Goal: Book appointment/travel/reservation

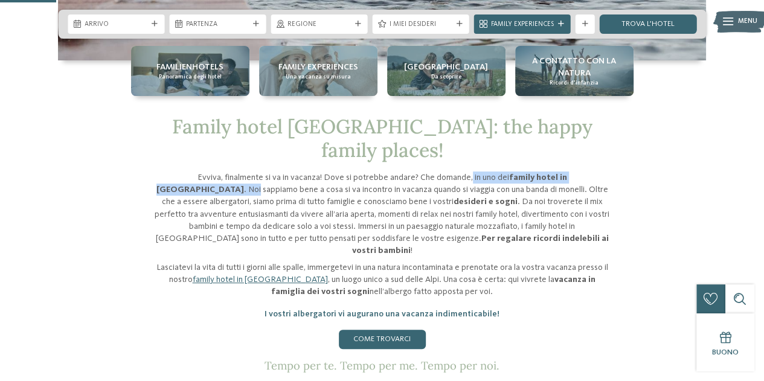
drag, startPoint x: 441, startPoint y: 148, endPoint x: 603, endPoint y: 148, distance: 161.9
click at [603, 172] on p "Evviva, finalmente si va in vacanza! Dove si potrebbe andare? Che domande, in u…" at bounding box center [382, 214] width 459 height 85
click at [625, 165] on div "Family hotel [GEOGRAPHIC_DATA]: the happy family places! [PERSON_NAME], finalme…" at bounding box center [382, 243] width 657 height 257
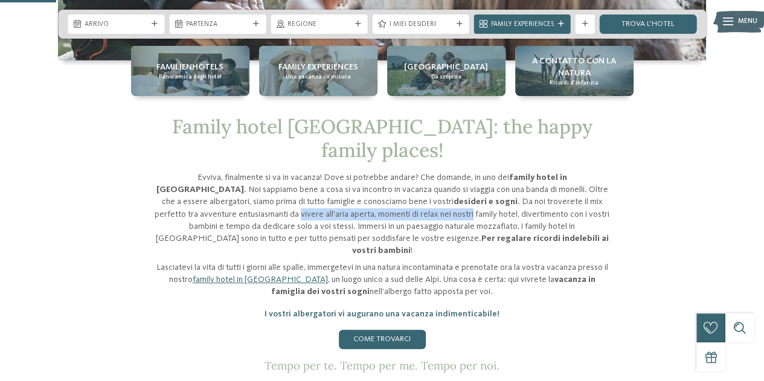
drag, startPoint x: 170, startPoint y: 190, endPoint x: 343, endPoint y: 190, distance: 172.2
click at [342, 190] on p "Evviva, finalmente si va in vacanza! Dove si potrebbe andare? Che domande, in u…" at bounding box center [382, 214] width 459 height 85
click at [354, 210] on p "Evviva, finalmente si va in vacanza! Dove si potrebbe andare? Che domande, in u…" at bounding box center [382, 214] width 459 height 85
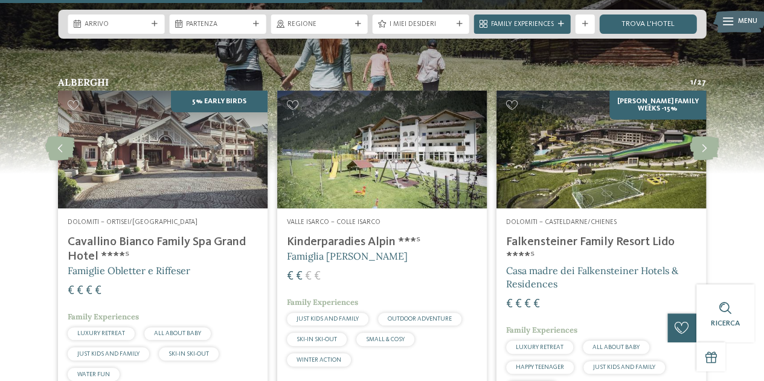
scroll to position [2417, 0]
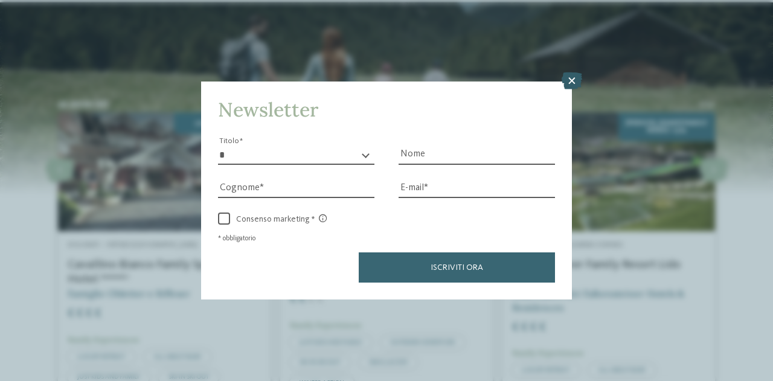
click at [572, 83] on icon at bounding box center [572, 81] width 21 height 17
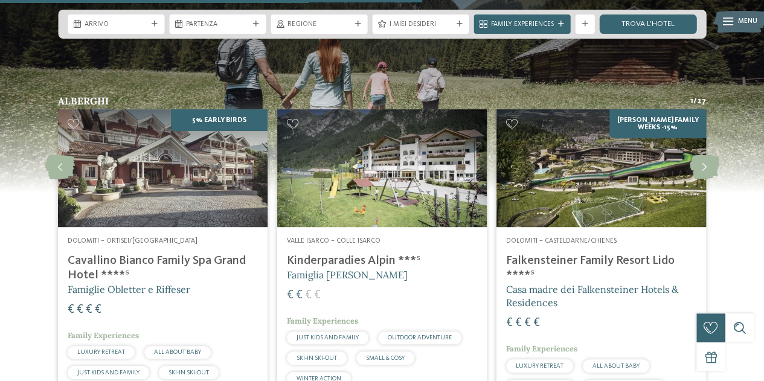
click at [106, 254] on h4 "Cavallino Bianco Family Spa Grand Hotel ****ˢ" at bounding box center [163, 268] width 190 height 29
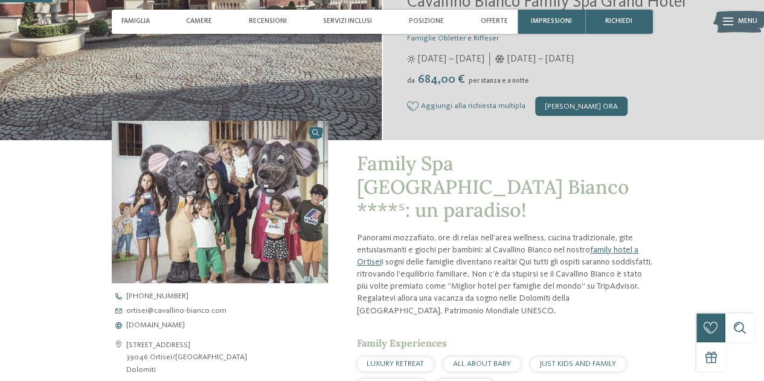
scroll to position [302, 0]
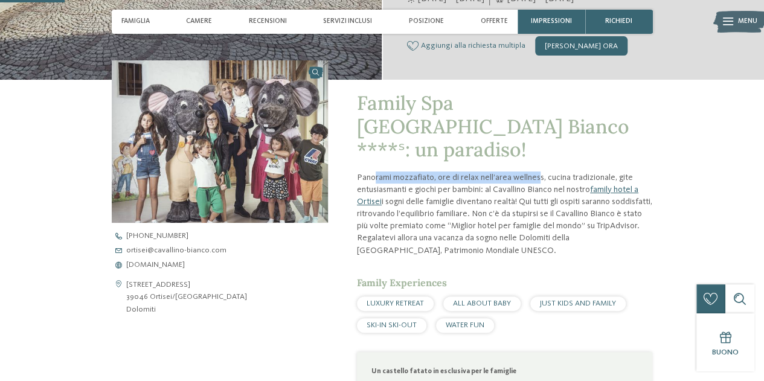
drag, startPoint x: 375, startPoint y: 175, endPoint x: 538, endPoint y: 177, distance: 163.1
click at [538, 177] on p "Panorami mozzafiato, ore di relax nell’area wellness, cucina tradizionale, gite…" at bounding box center [505, 214] width 296 height 85
click at [538, 178] on p "Panorami mozzafiato, ore di relax nell’area wellness, cucina tradizionale, gite…" at bounding box center [505, 214] width 296 height 85
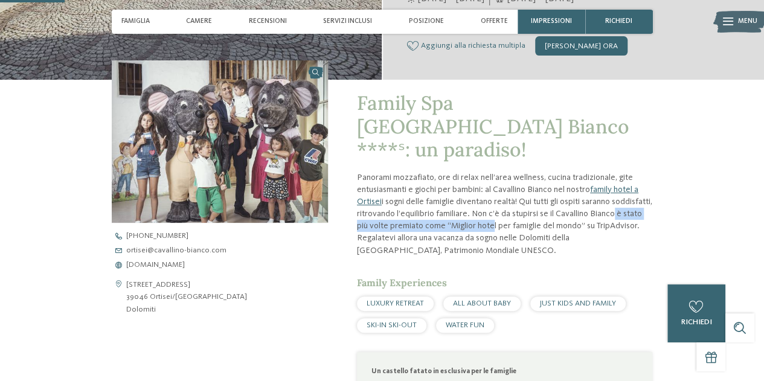
drag, startPoint x: 378, startPoint y: 224, endPoint x: 540, endPoint y: 228, distance: 162.6
click at [540, 228] on p "Panorami mozzafiato, ore di relax nell’area wellness, cucina tradizionale, gite…" at bounding box center [505, 214] width 296 height 85
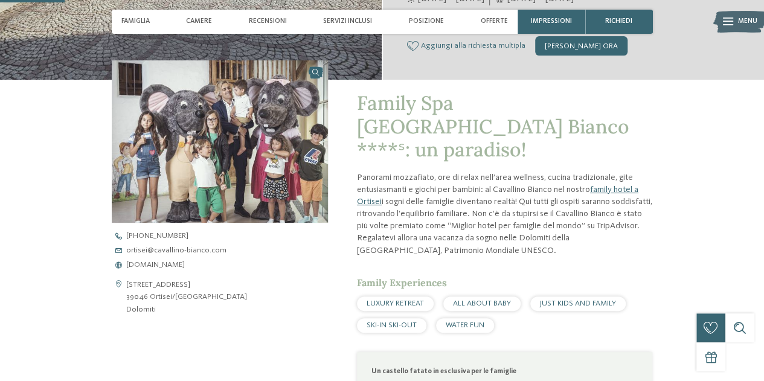
click at [517, 247] on p "Panorami mozzafiato, ore di relax nell’area wellness, cucina tradizionale, gite…" at bounding box center [505, 214] width 296 height 85
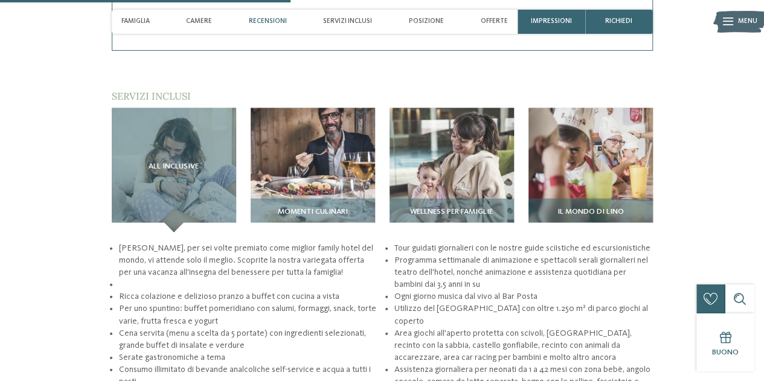
scroll to position [1390, 0]
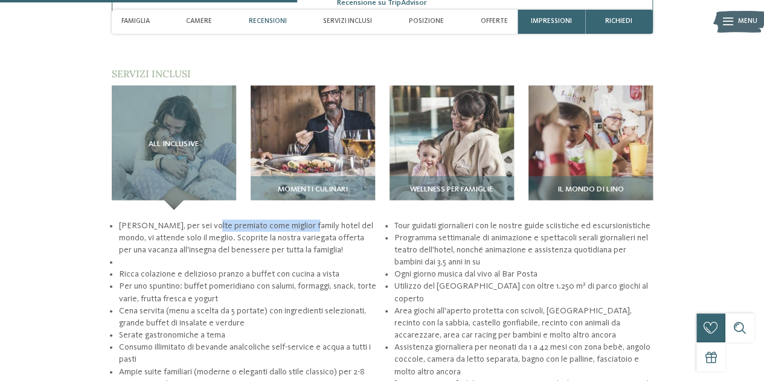
drag, startPoint x: 204, startPoint y: 224, endPoint x: 311, endPoint y: 224, distance: 106.3
click at [308, 224] on li "Al Cavallino Bianco, per sei volte premiato come miglior family hotel del mondo…" at bounding box center [247, 238] width 259 height 36
click at [320, 242] on li "Al Cavallino Bianco, per sei volte premiato come miglior family hotel del mondo…" at bounding box center [247, 238] width 259 height 36
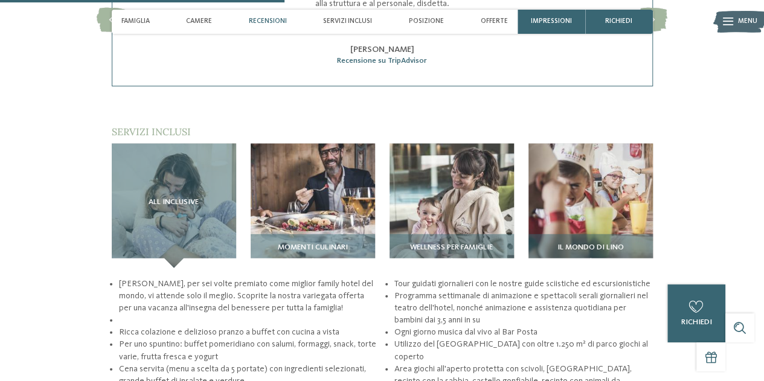
scroll to position [1329, 0]
